Goal: Find specific page/section: Locate a particular part of the current website

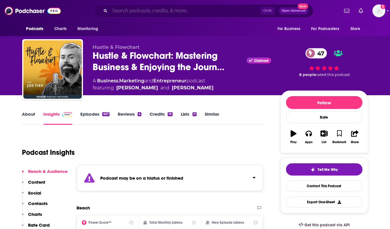
click at [127, 9] on input "Search podcasts, credits, & more..." at bounding box center [185, 10] width 151 height 9
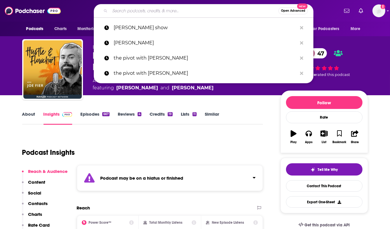
paste input "Idea Citizen"
type input "Idea Citizen"
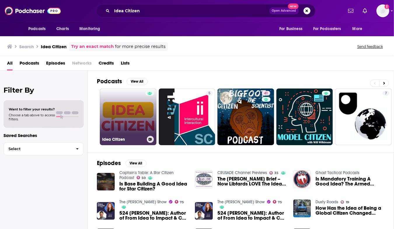
click at [133, 119] on link "Idea Citizen" at bounding box center [128, 117] width 57 height 57
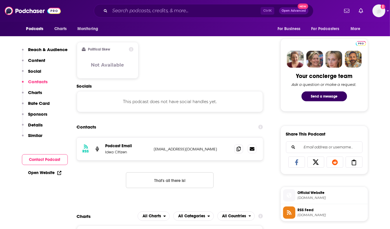
scroll to position [263, 0]
